Goal: Check status: Check status

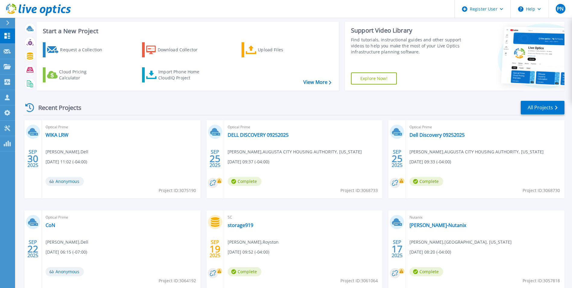
scroll to position [30, 0]
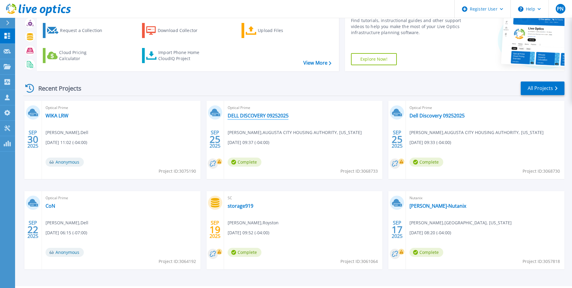
click at [265, 116] on link "DELL DISCOVERY 09252025" at bounding box center [258, 116] width 61 height 6
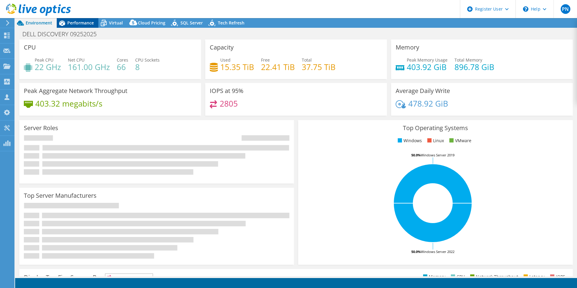
select select "USD"
radio input "true"
radio input "false"
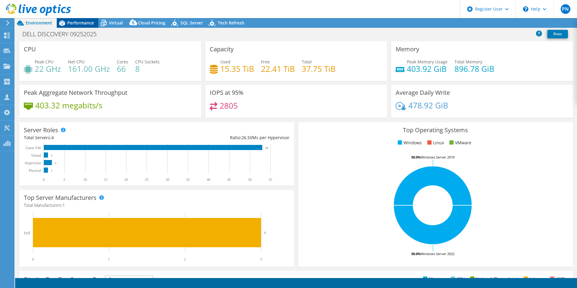
click at [79, 20] on span "Performance" at bounding box center [80, 23] width 27 height 6
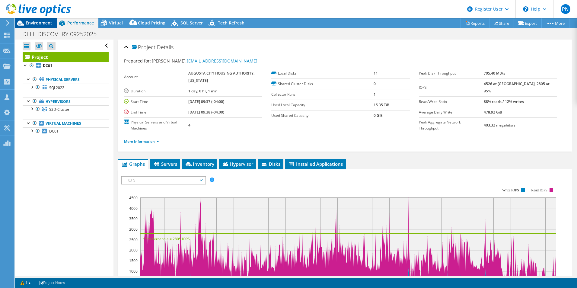
click at [45, 21] on span "Environment" at bounding box center [39, 23] width 27 height 6
